Goal: Find specific page/section: Find specific page/section

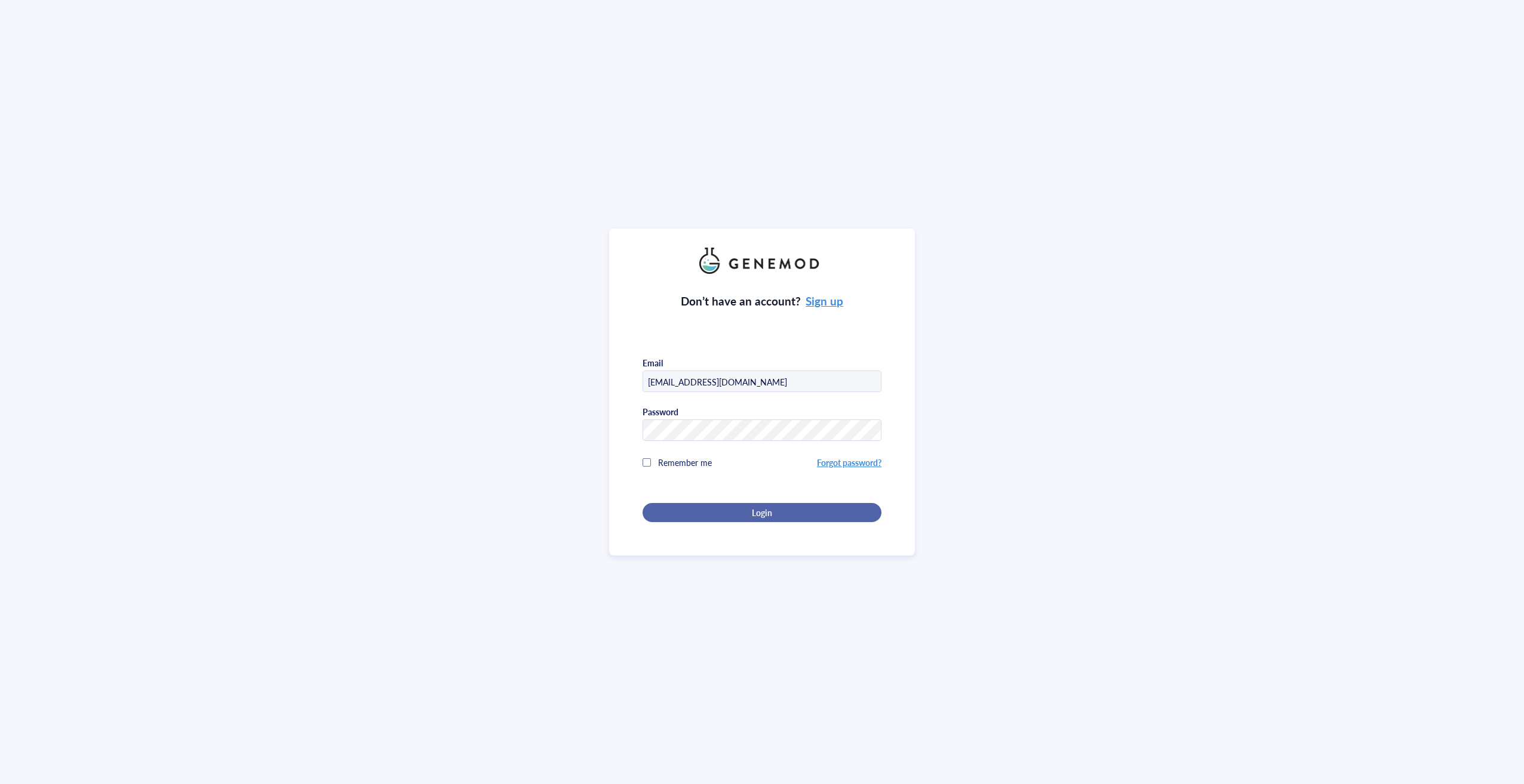
click at [832, 514] on div "Login" at bounding box center [762, 513] width 201 height 11
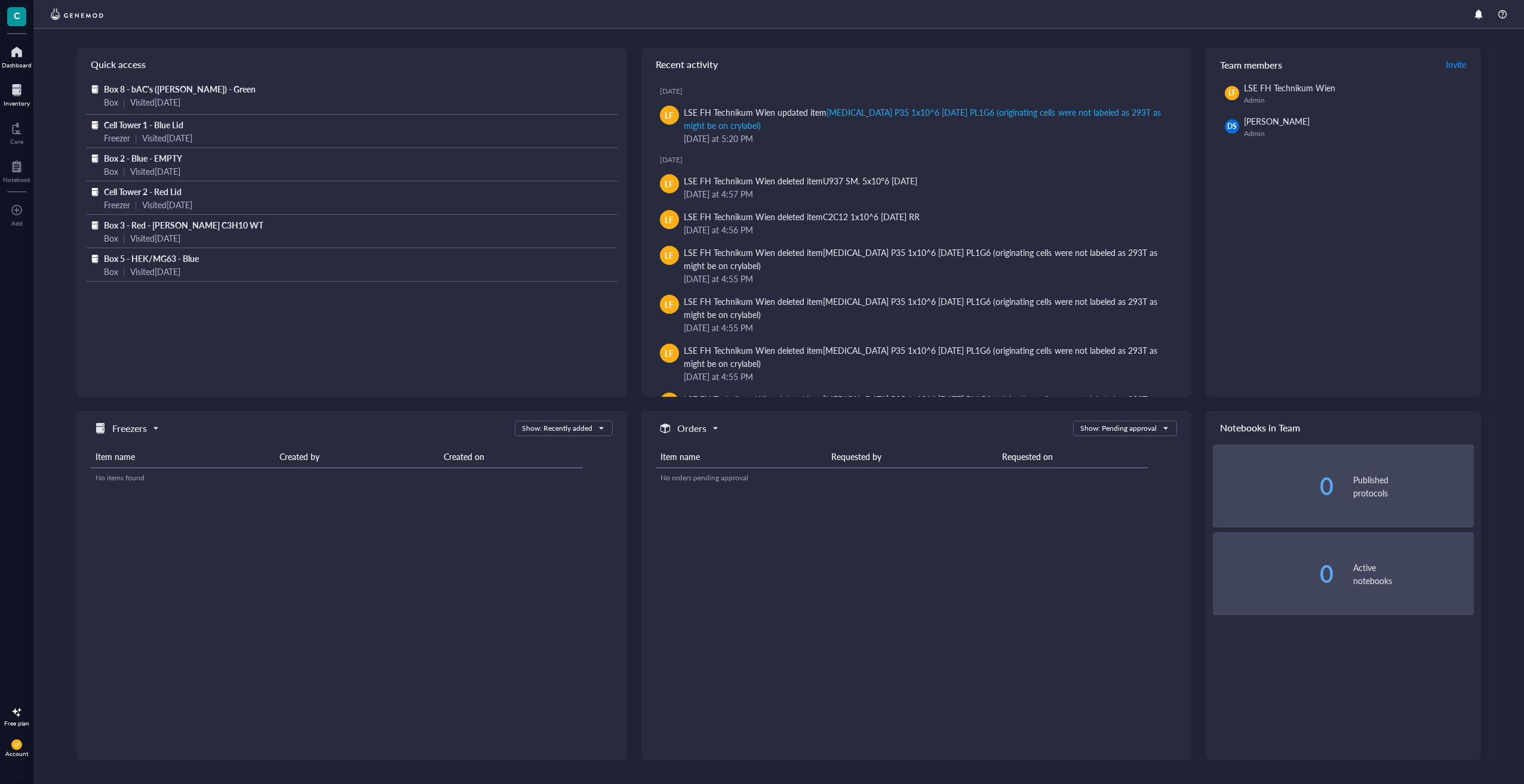
click at [25, 95] on div at bounding box center [16, 90] width 26 height 19
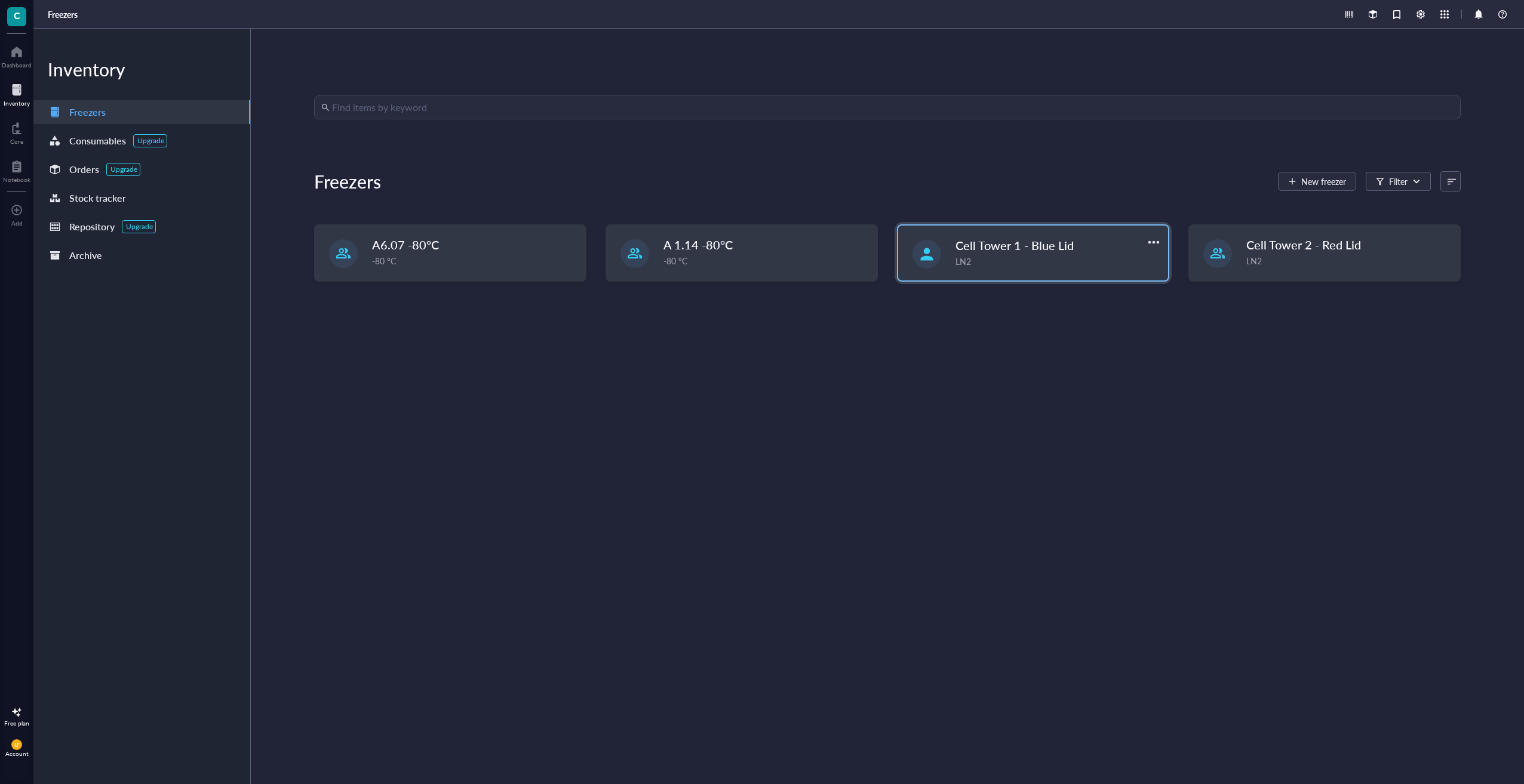
click at [1117, 275] on div "Cell Tower 1 - Blue Lid LN2" at bounding box center [1033, 253] width 270 height 55
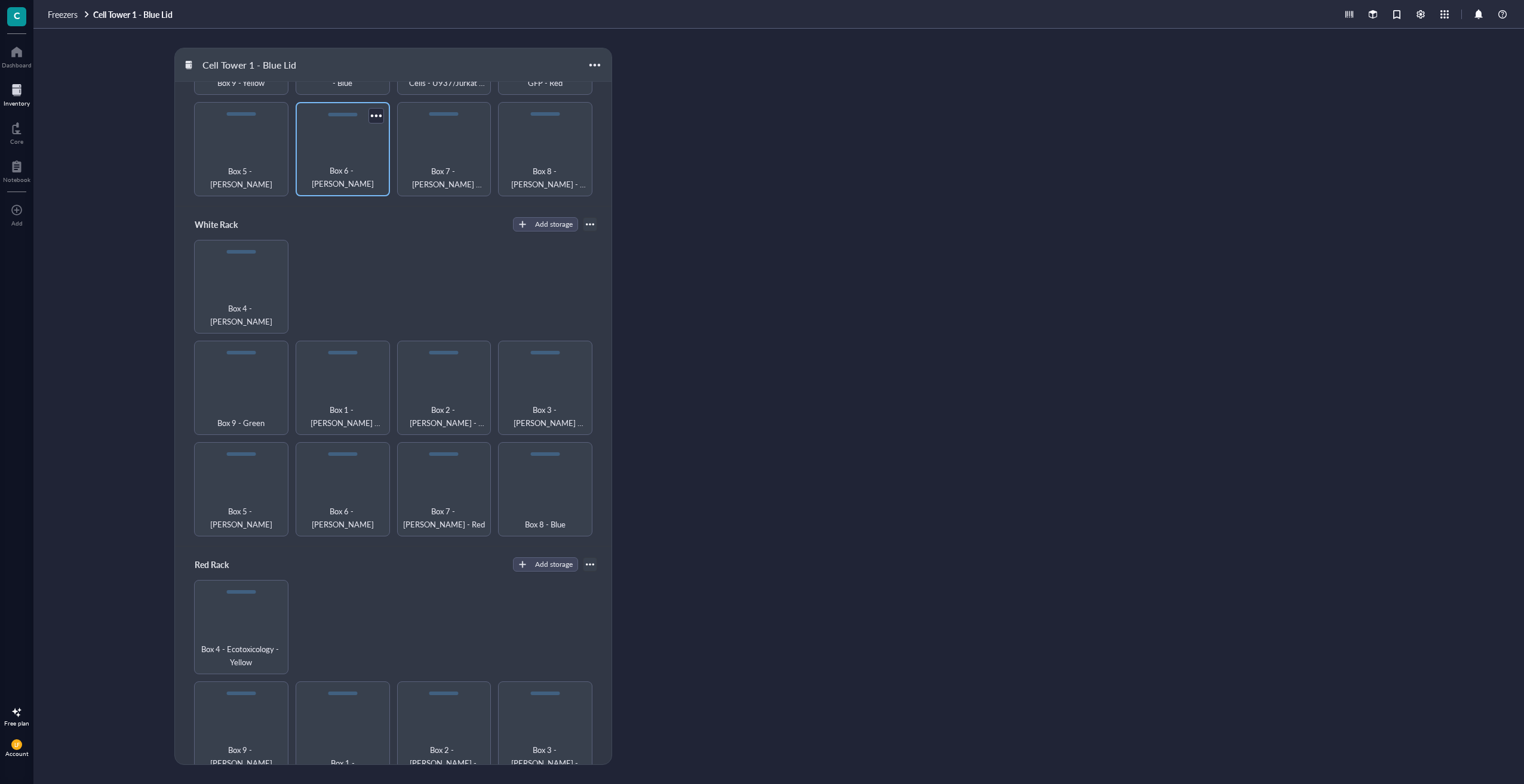
scroll to position [655, 0]
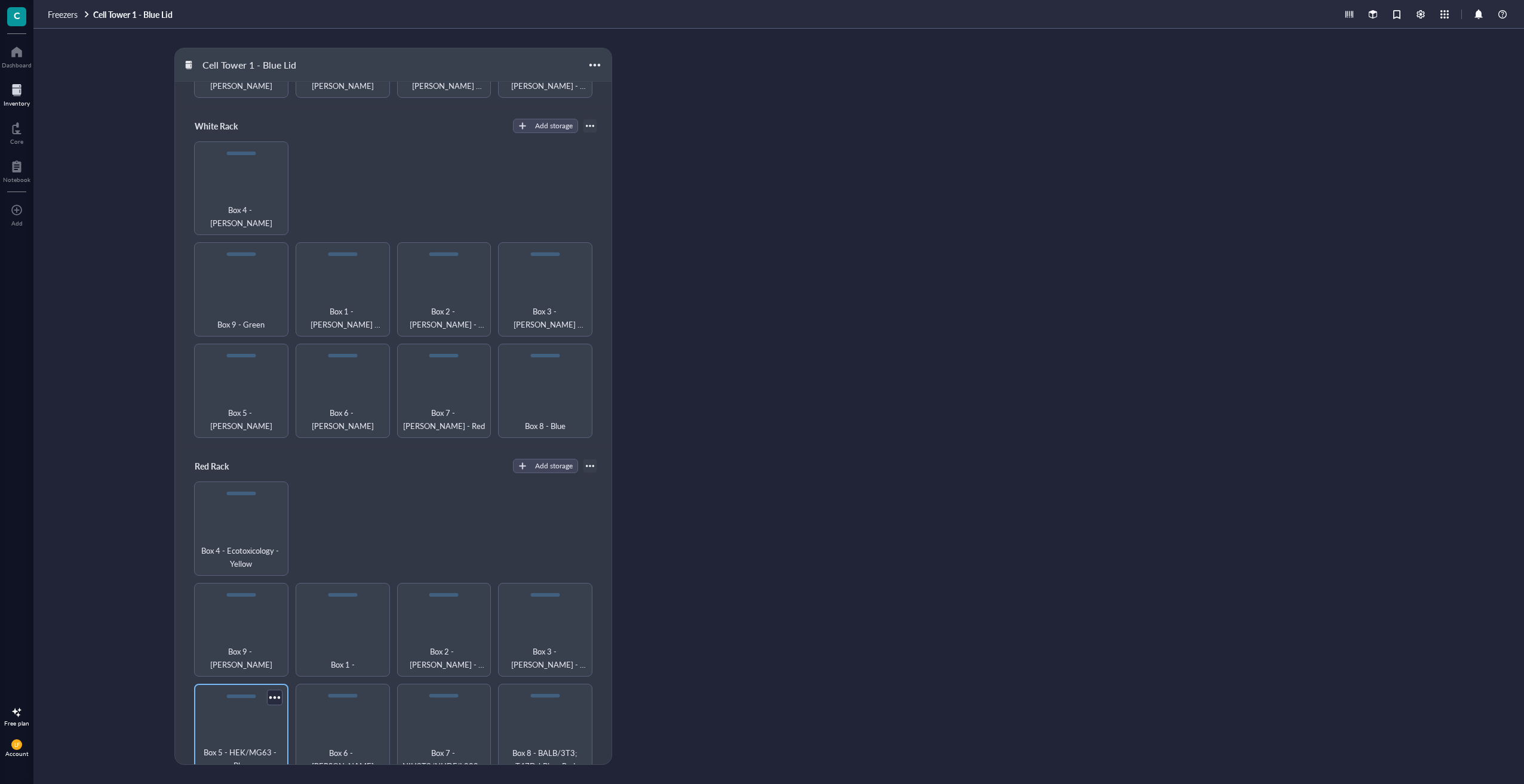
click at [267, 716] on div "Box 5 - HEK/MG63 - Blue" at bounding box center [241, 732] width 94 height 94
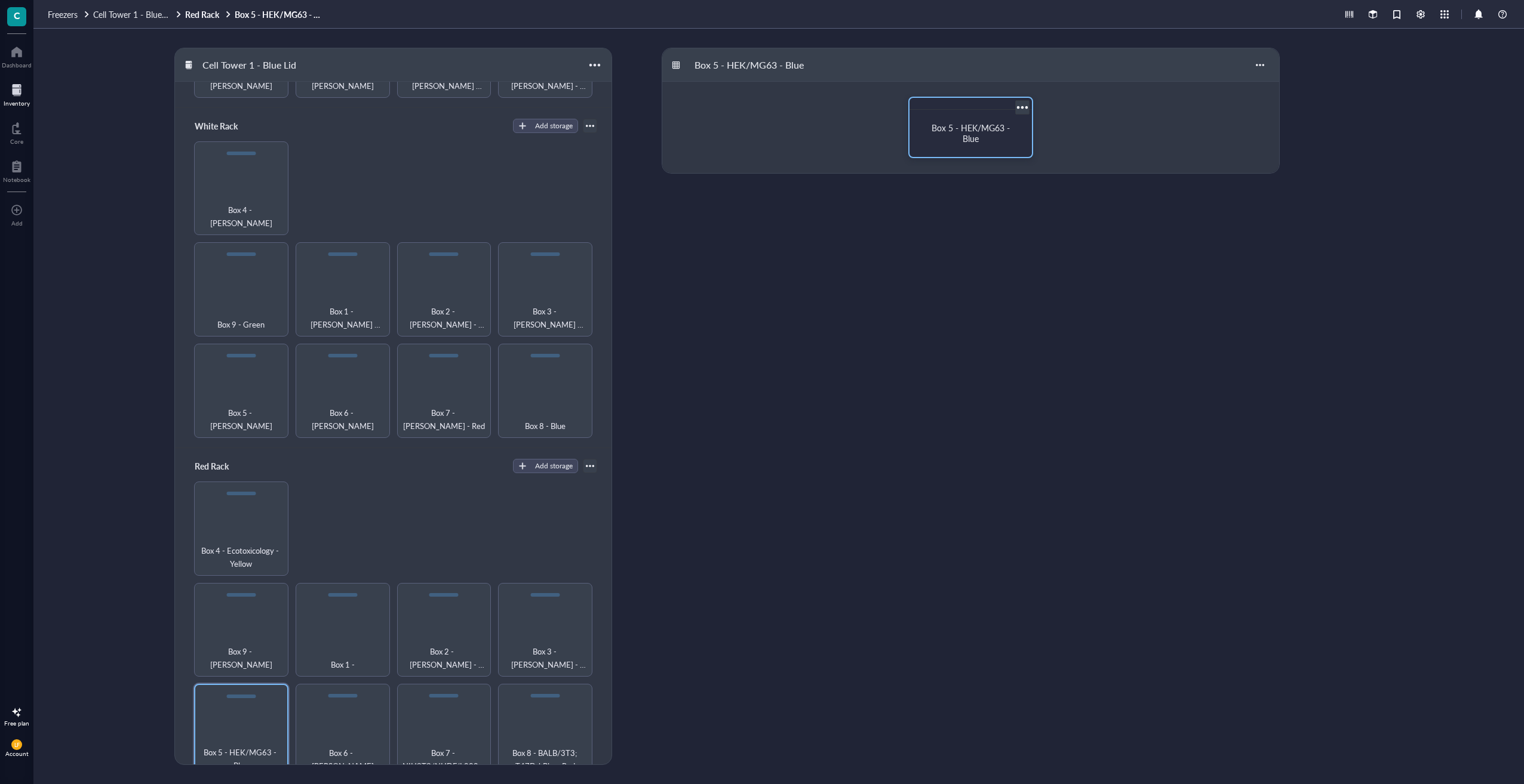
click at [952, 140] on div "Box 5 - HEK/MG63 - Blue" at bounding box center [971, 132] width 94 height 21
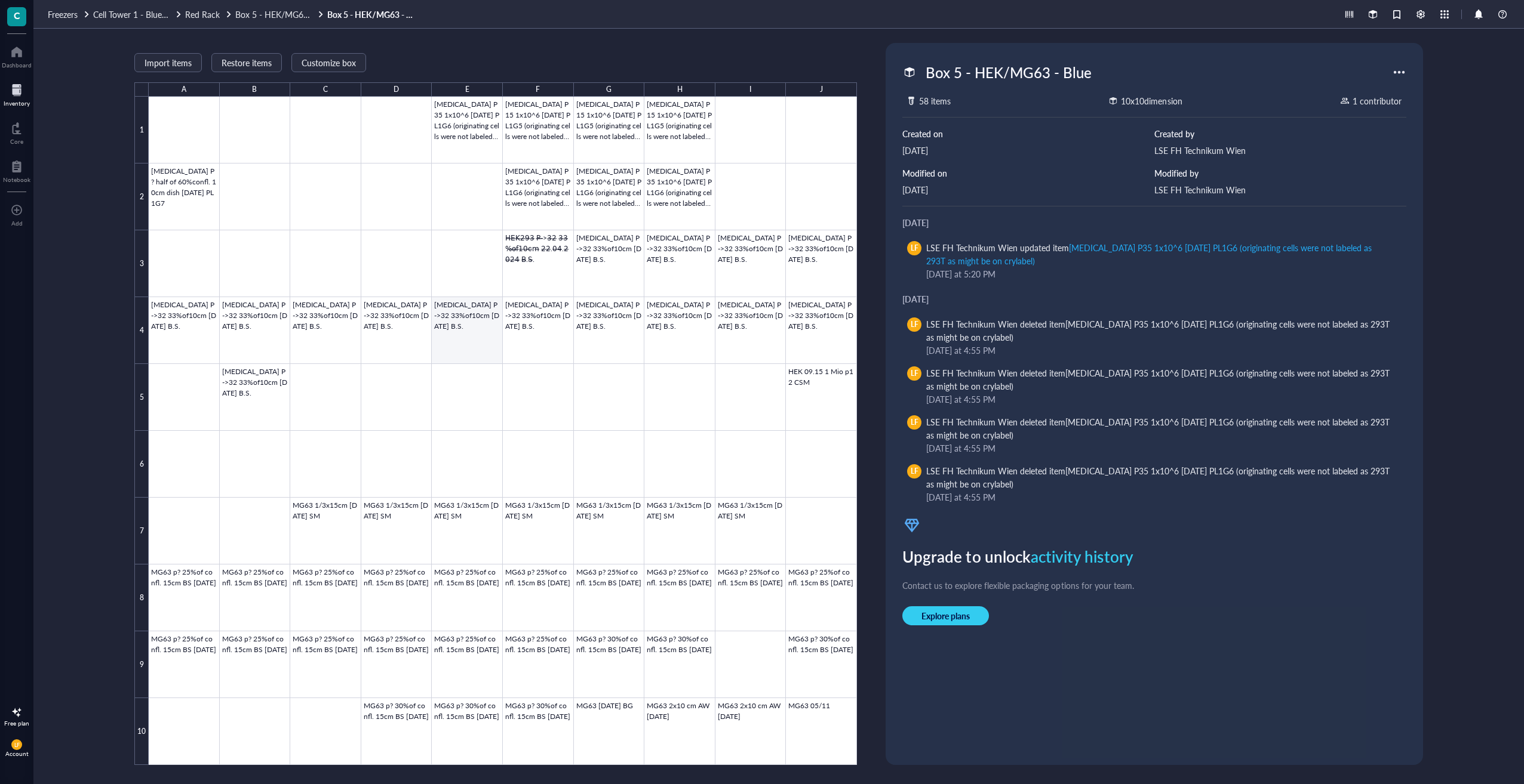
click at [481, 325] on div at bounding box center [503, 431] width 708 height 669
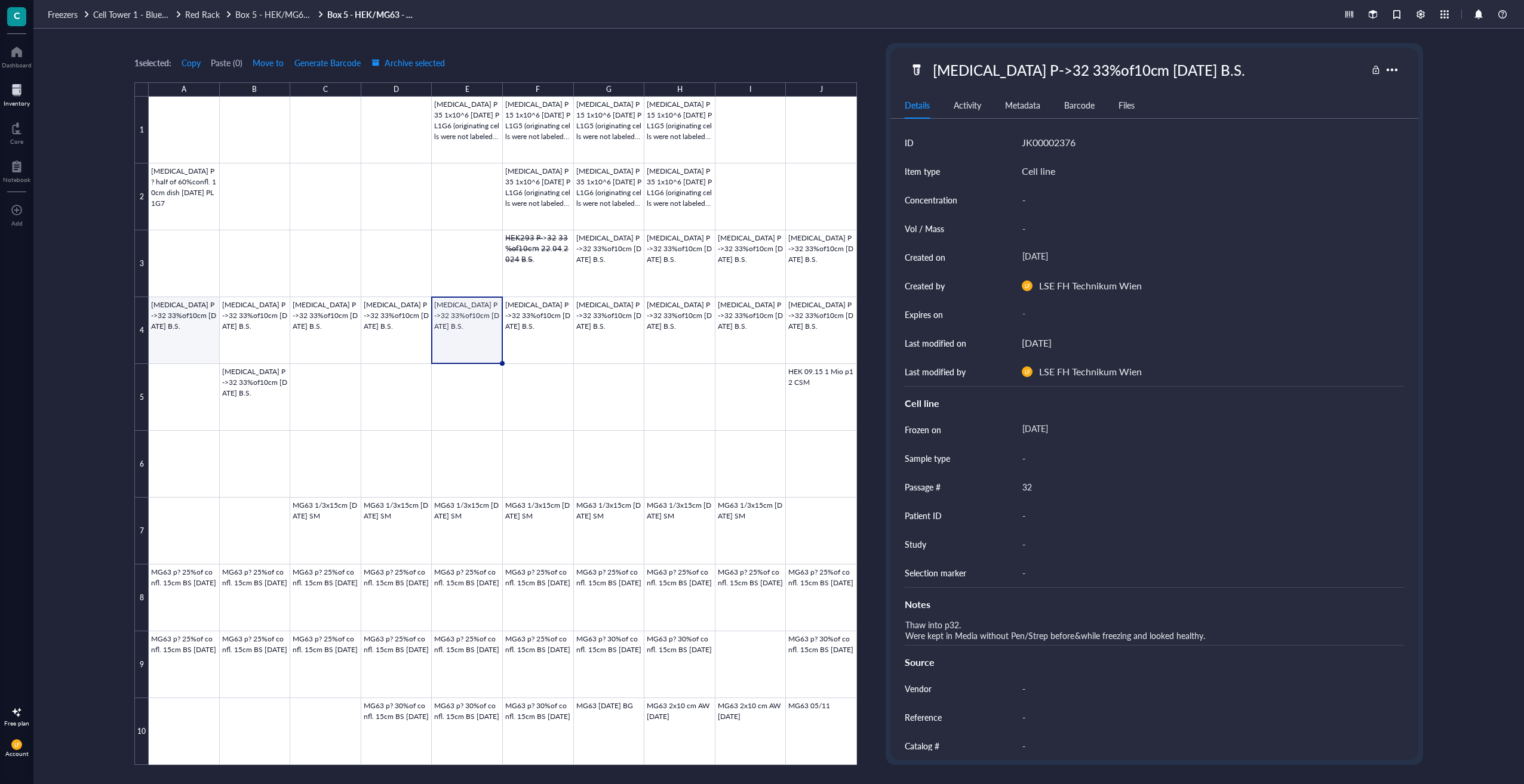
click at [208, 332] on div at bounding box center [503, 431] width 708 height 669
click at [261, 331] on div at bounding box center [503, 431] width 708 height 669
click at [575, 321] on div at bounding box center [503, 431] width 708 height 669
click at [821, 396] on div at bounding box center [503, 431] width 708 height 669
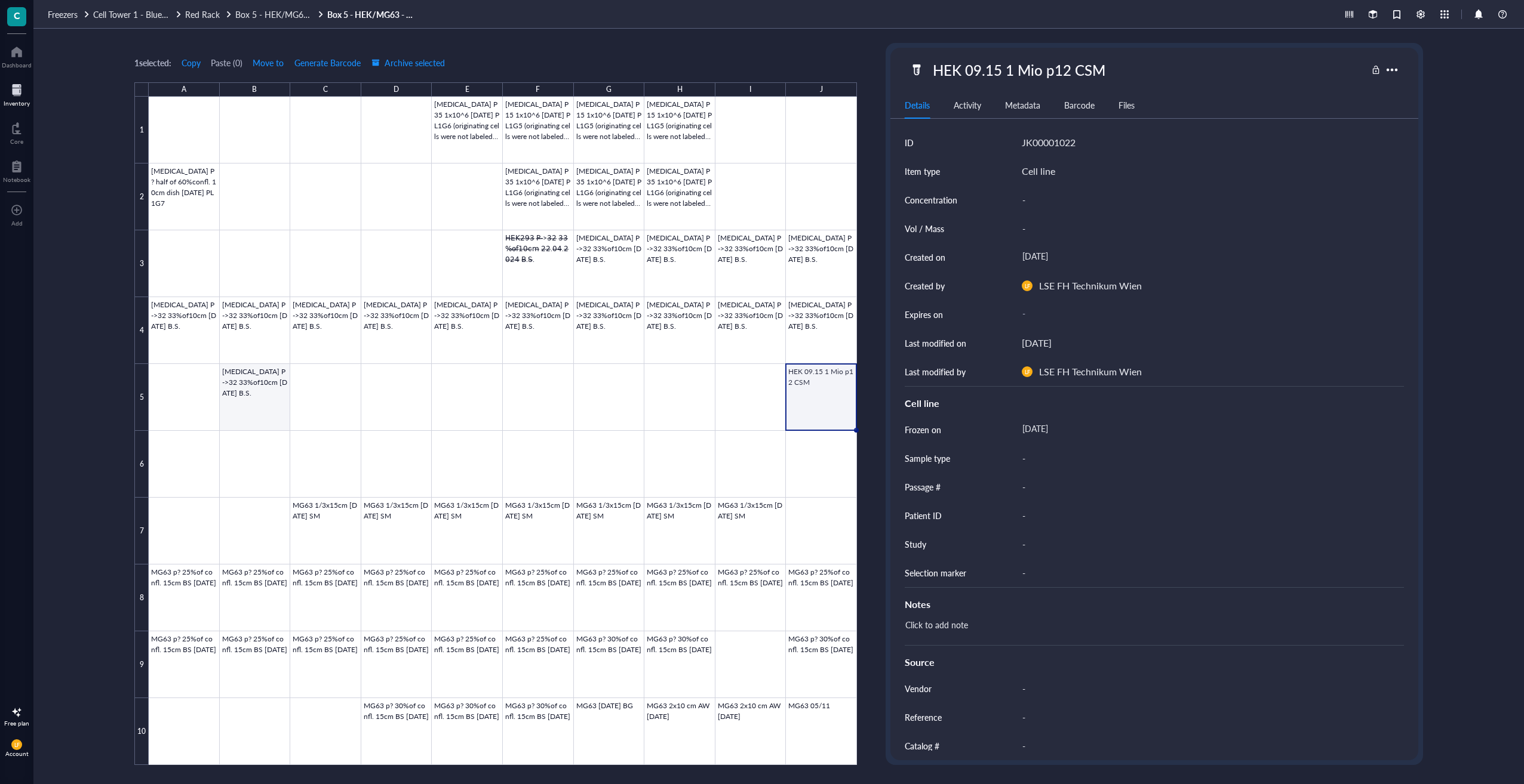
click at [224, 395] on div at bounding box center [503, 431] width 708 height 669
click at [813, 382] on div at bounding box center [503, 431] width 708 height 669
click at [813, 338] on div at bounding box center [503, 431] width 708 height 669
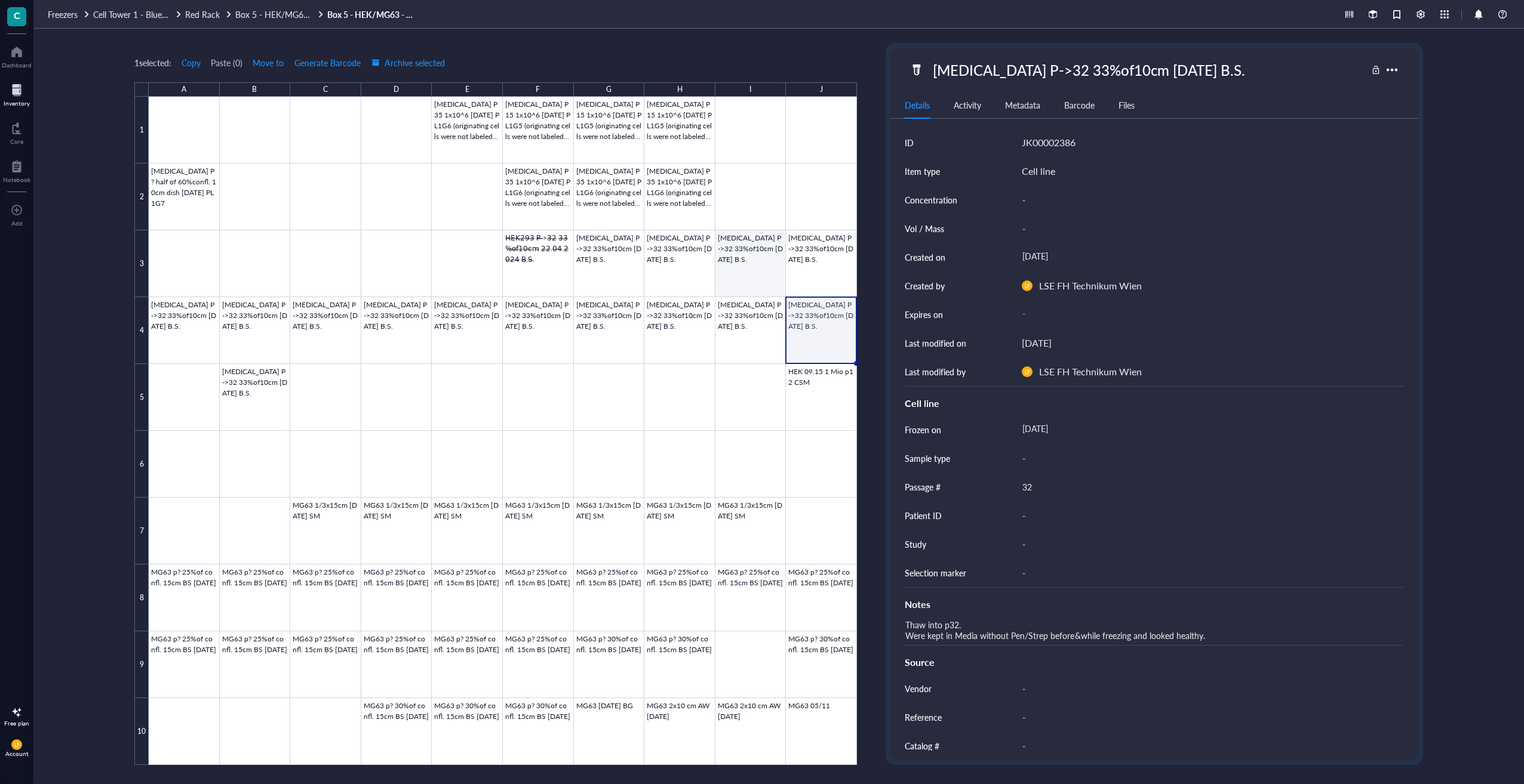
click at [803, 239] on div at bounding box center [503, 431] width 708 height 669
click at [746, 253] on div at bounding box center [503, 431] width 708 height 669
click at [670, 271] on div at bounding box center [503, 431] width 708 height 669
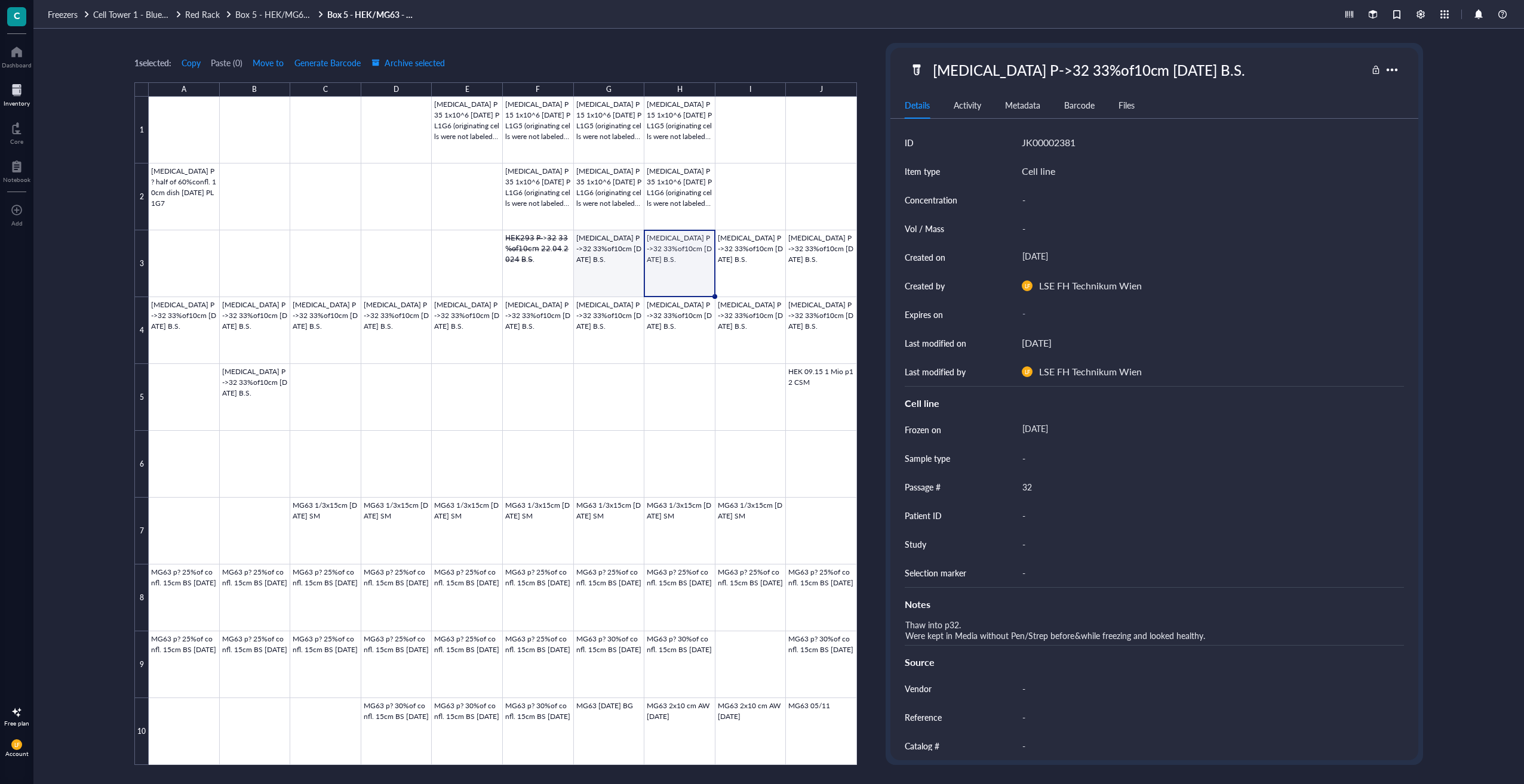
click at [617, 279] on div at bounding box center [503, 431] width 708 height 669
click at [557, 282] on div at bounding box center [503, 431] width 708 height 669
click at [645, 203] on div at bounding box center [503, 431] width 708 height 669
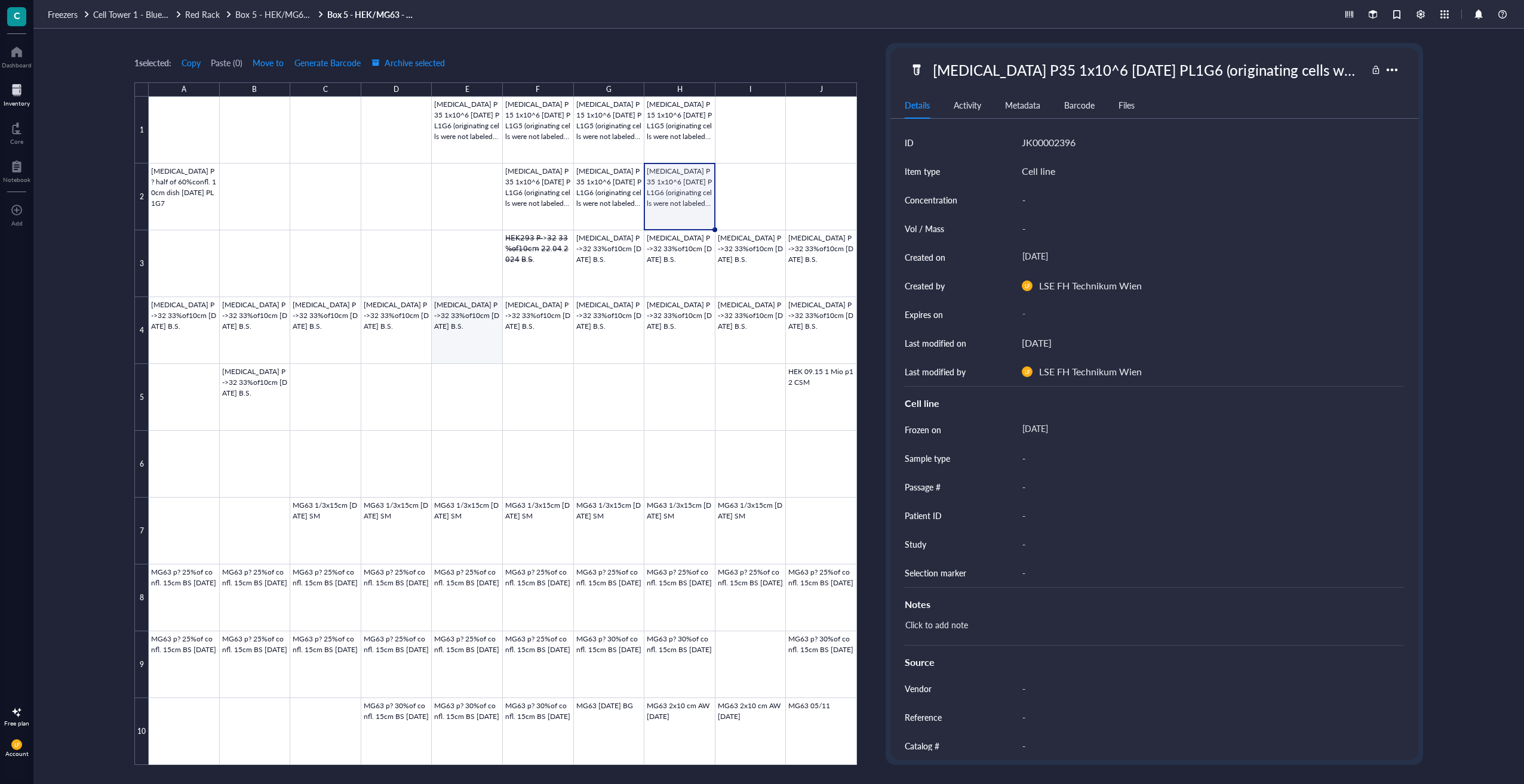
click at [457, 335] on div at bounding box center [503, 431] width 708 height 669
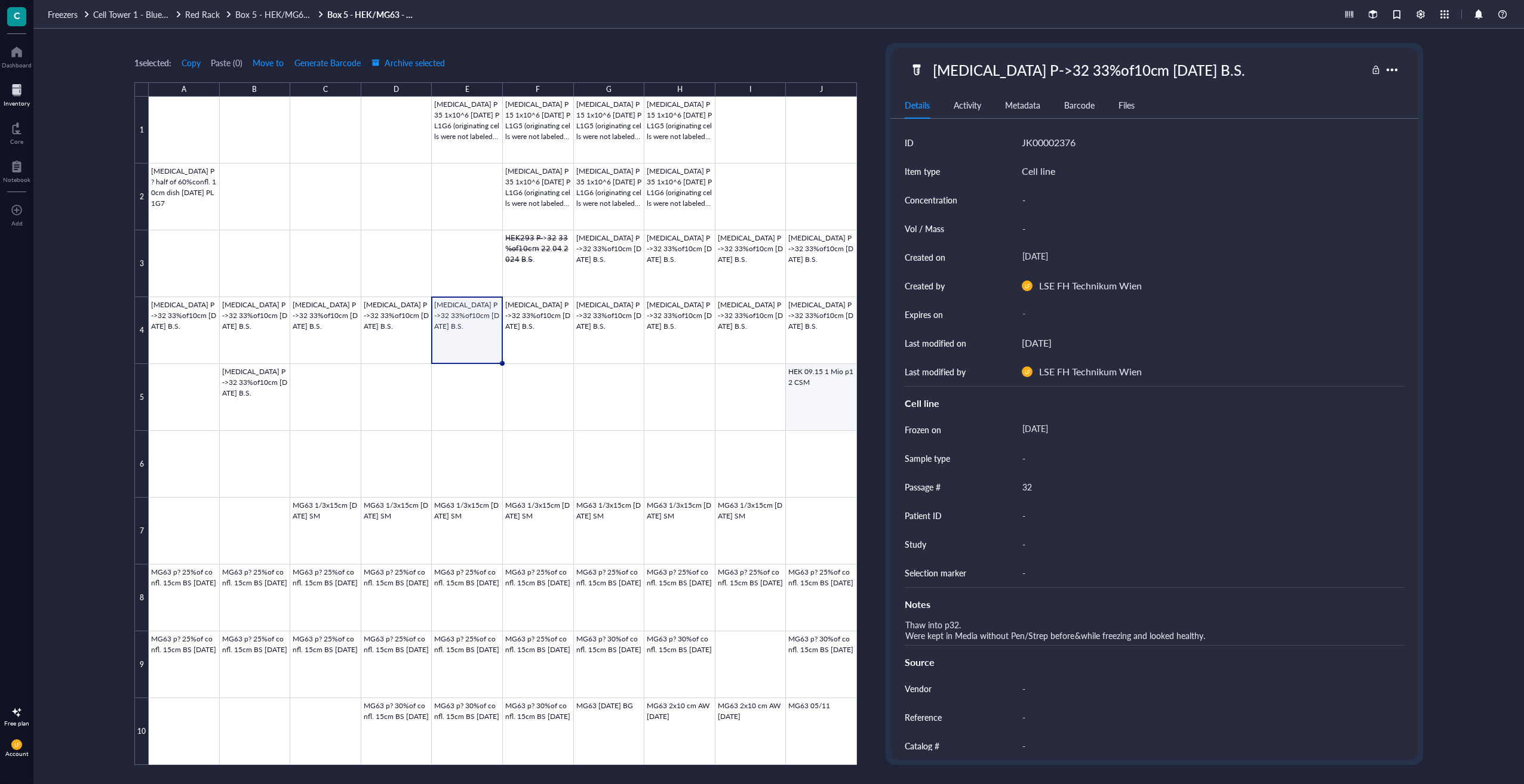
click at [849, 370] on div at bounding box center [503, 431] width 708 height 669
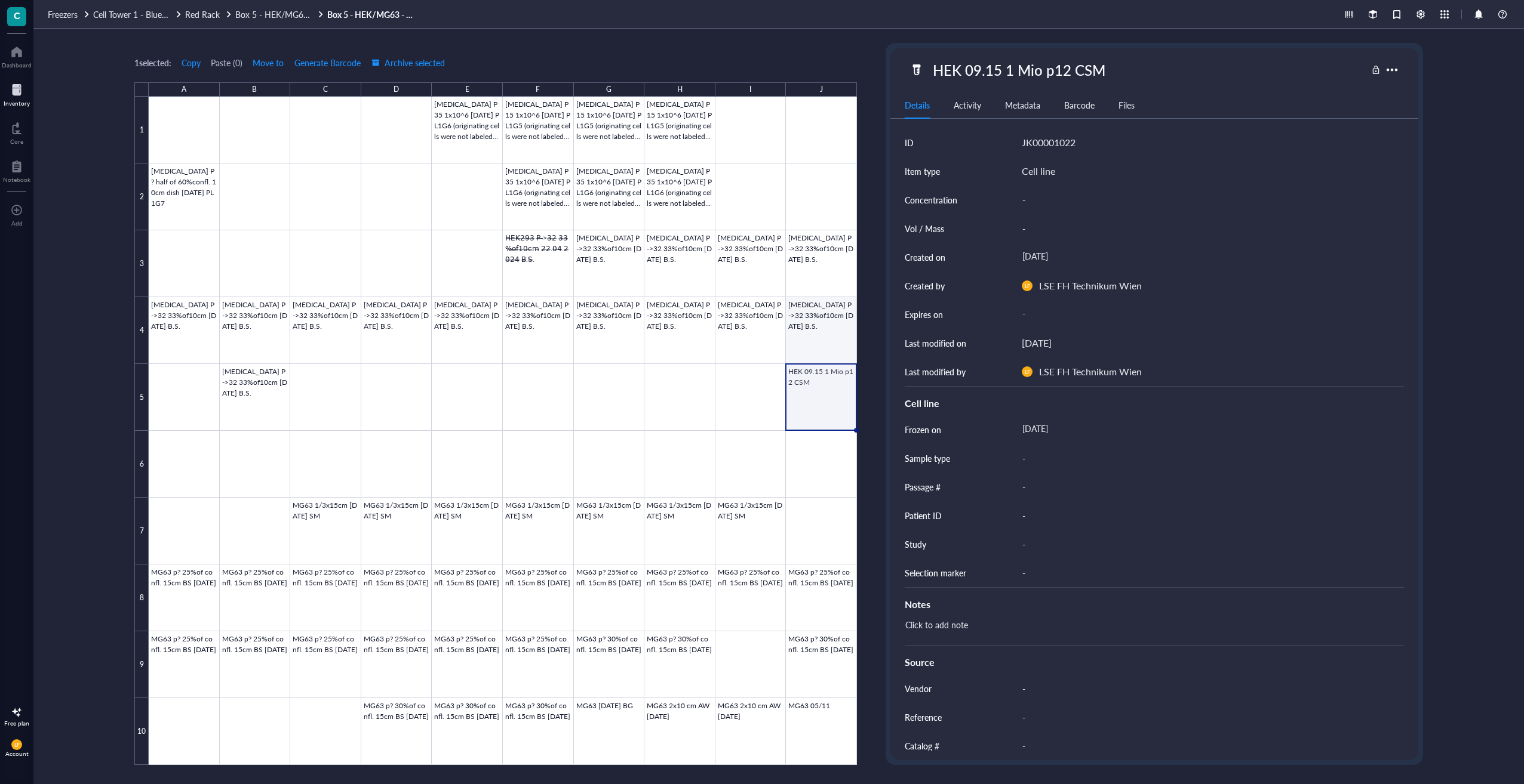
click at [837, 315] on div at bounding box center [503, 431] width 708 height 669
